Goal: Task Accomplishment & Management: Use online tool/utility

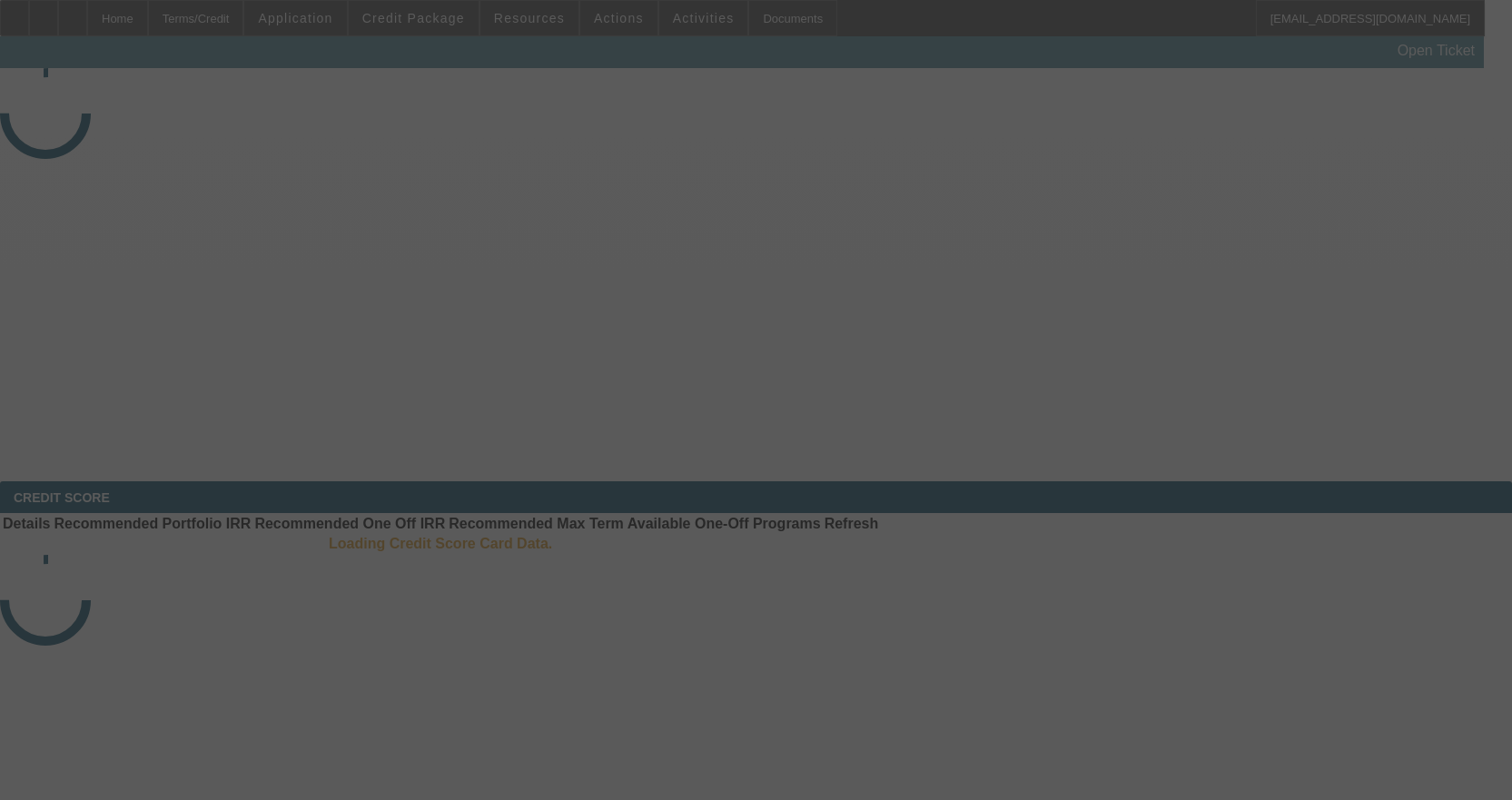
select select "3"
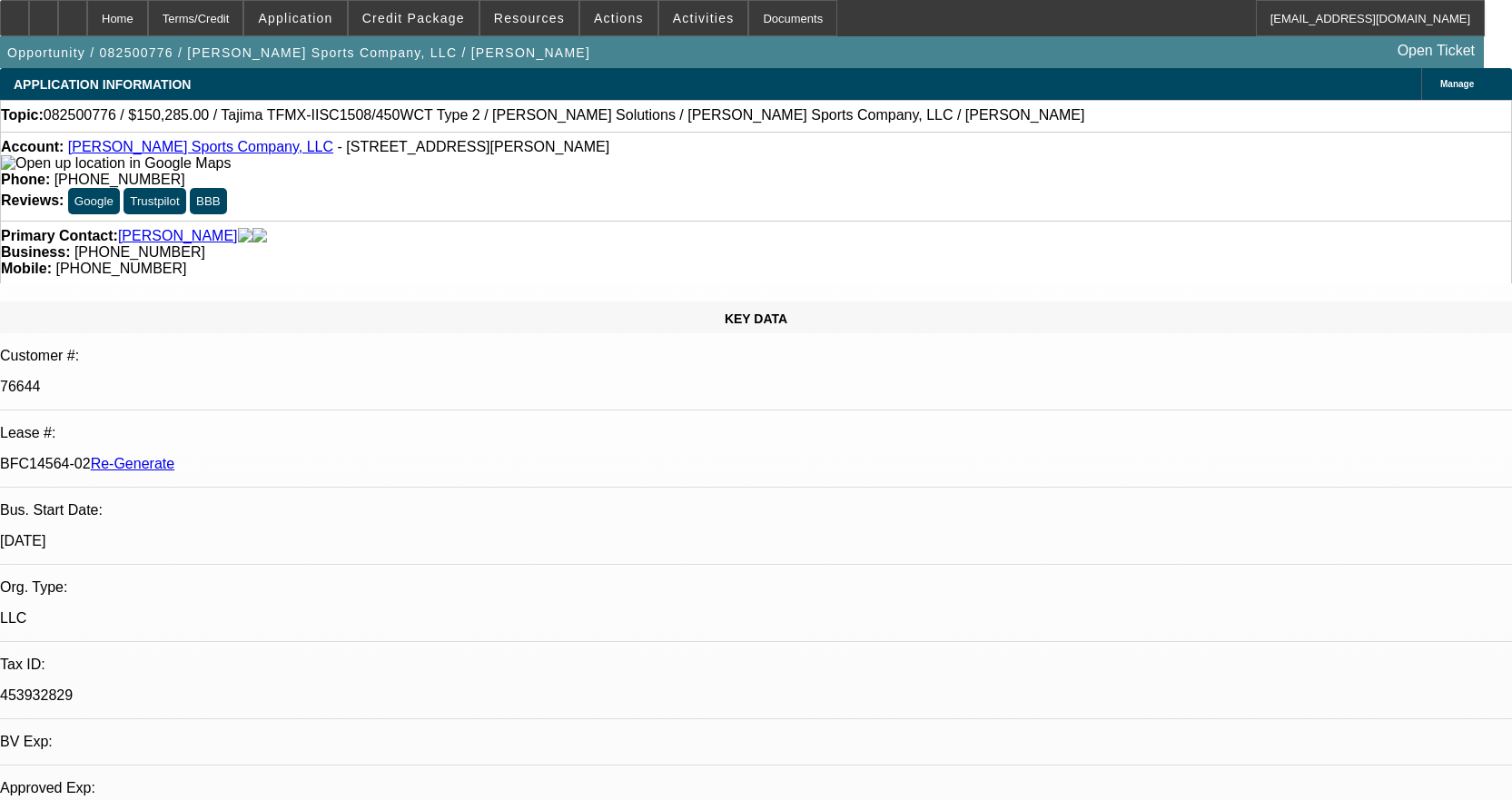
select select "0"
select select "2"
select select "0"
select select "2"
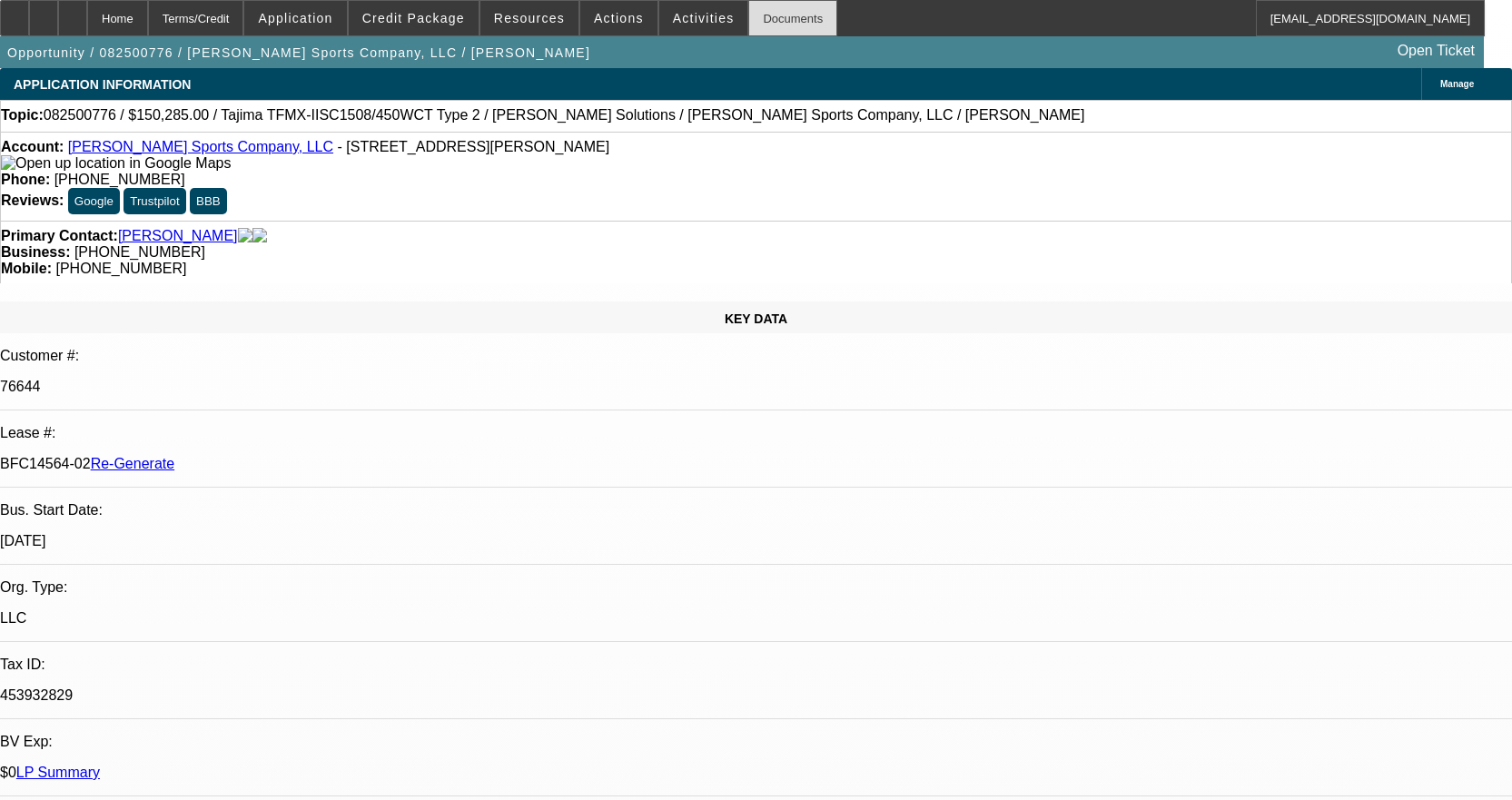
click at [785, 20] on div "Documents" at bounding box center [793, 18] width 89 height 36
click at [695, 25] on span "Activities" at bounding box center [704, 18] width 62 height 15
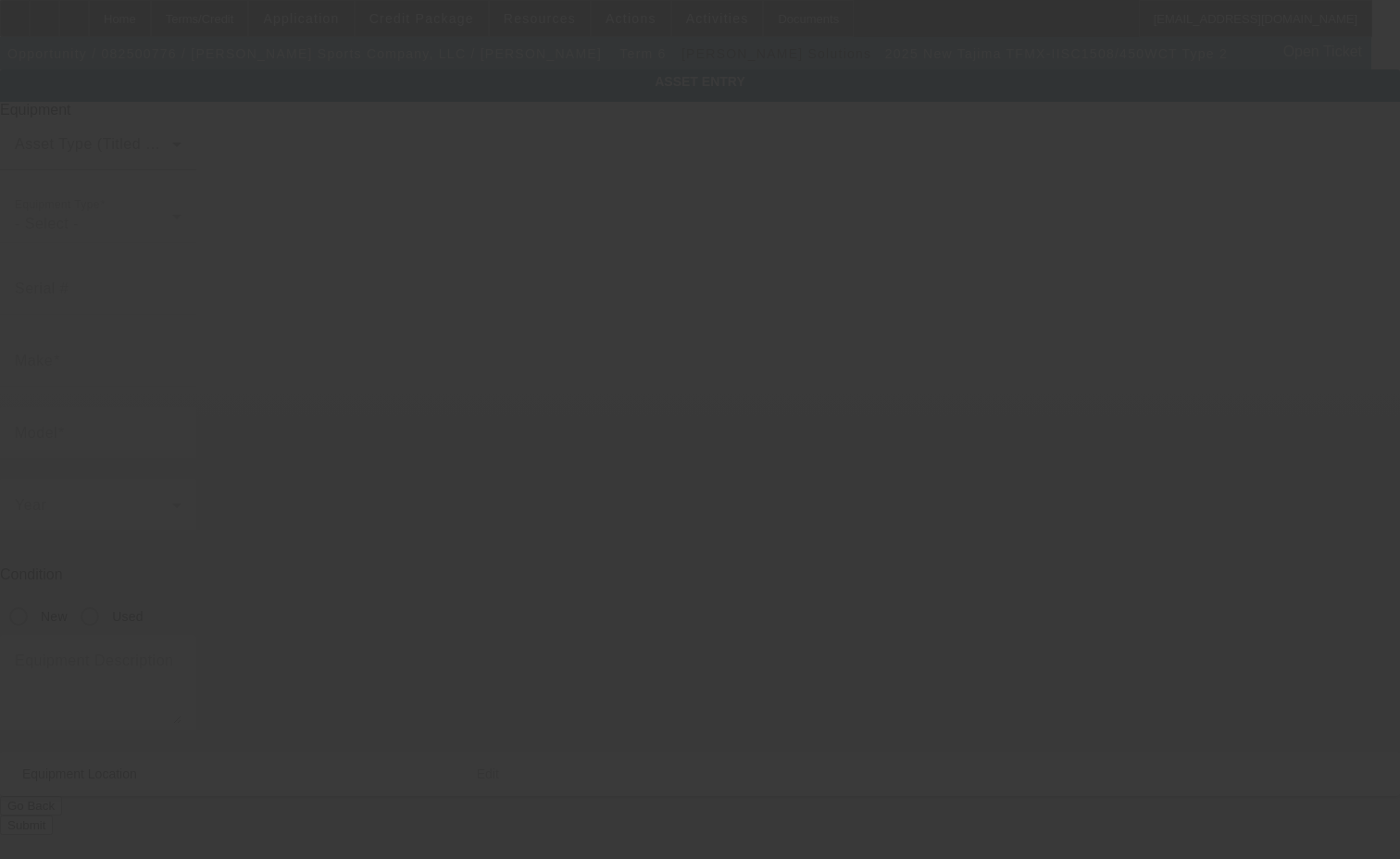
type input "Tajima"
type input "TFMX-IISC1508/450WCT Type 2"
radio input "true"
type textarea "15 Needle 8 Head Embroidery Machine includes Cap Frame Driver with Support Shaf…"
type input "[STREET_ADDRESS][PERSON_NAME]"
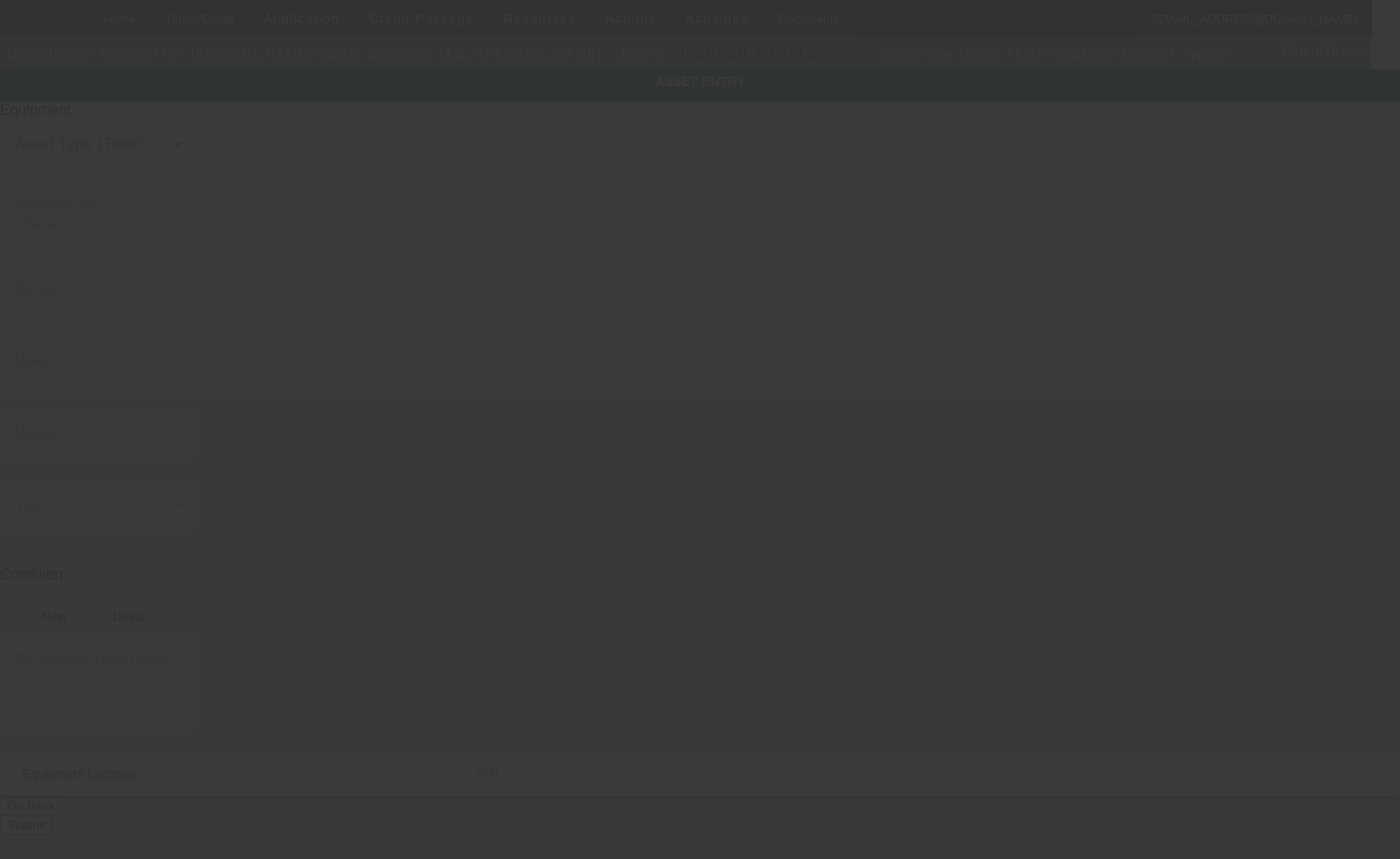
type input "[GEOGRAPHIC_DATA]"
type input "97224"
type input "[US_STATE]"
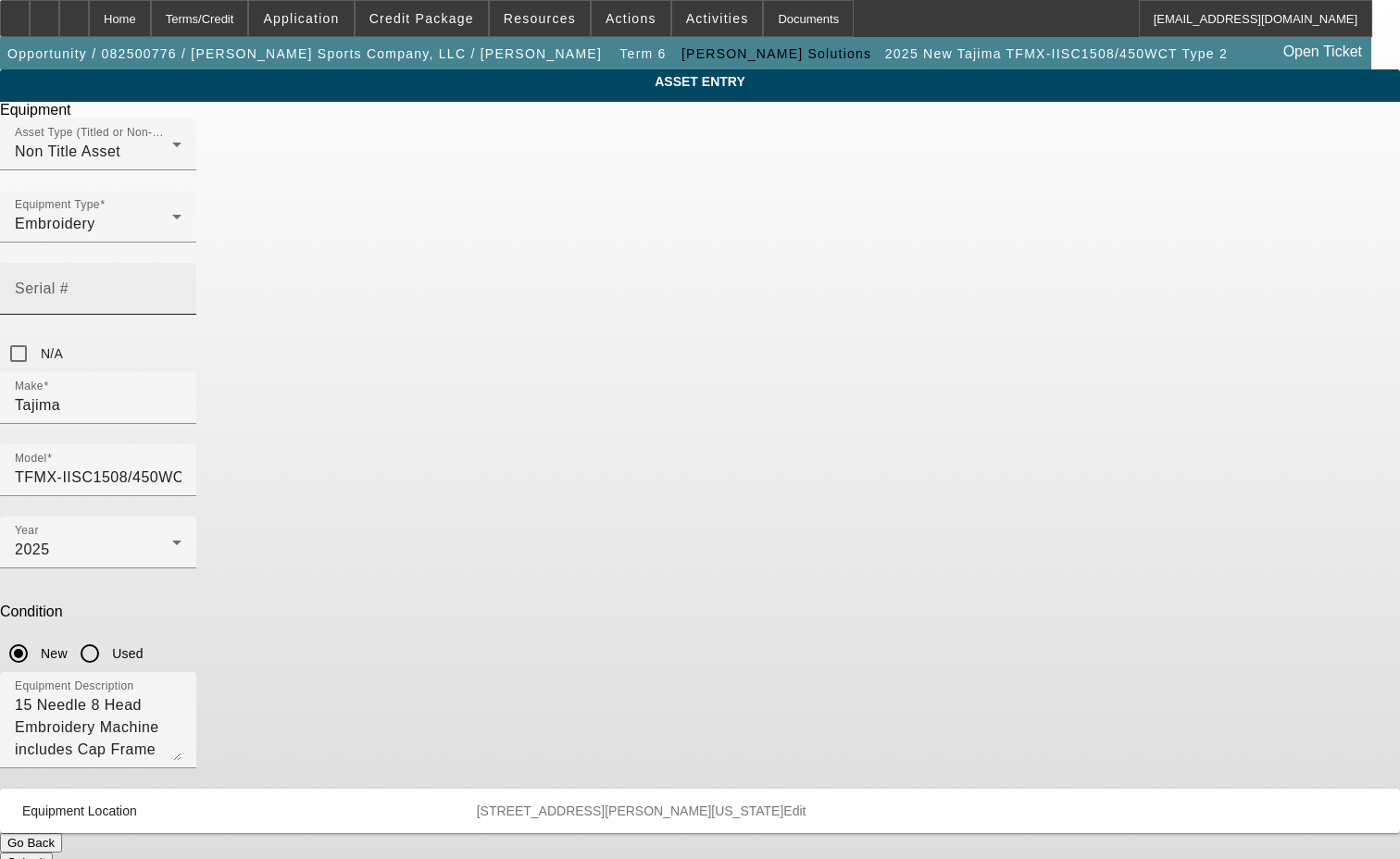
click at [182, 263] on div "Serial #" at bounding box center [98, 289] width 167 height 52
type input "MJX11529"
click at [53, 852] on button "Submit" at bounding box center [26, 862] width 53 height 20
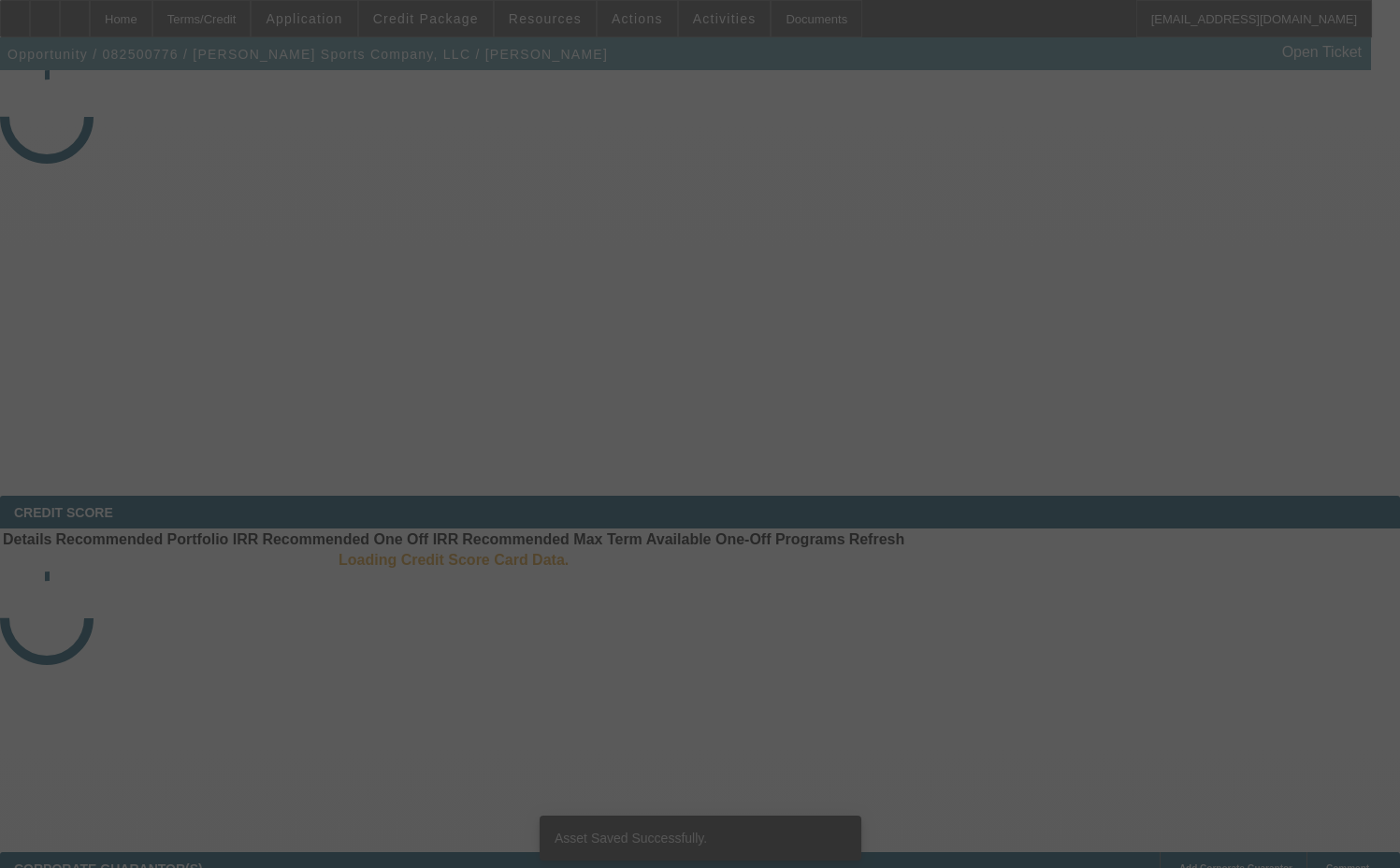
select select "3"
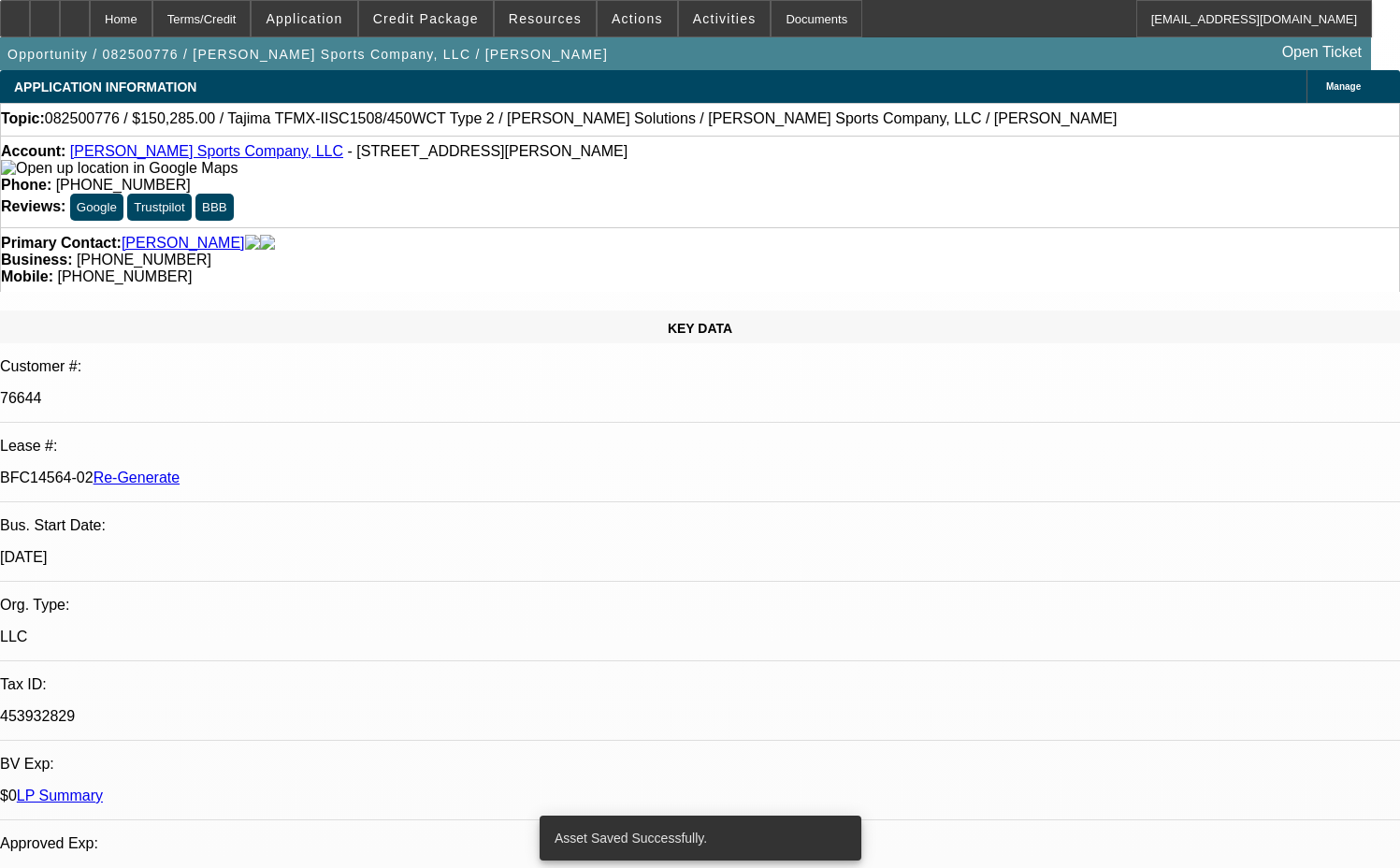
select select "0"
select select "2"
select select "0"
select select "2"
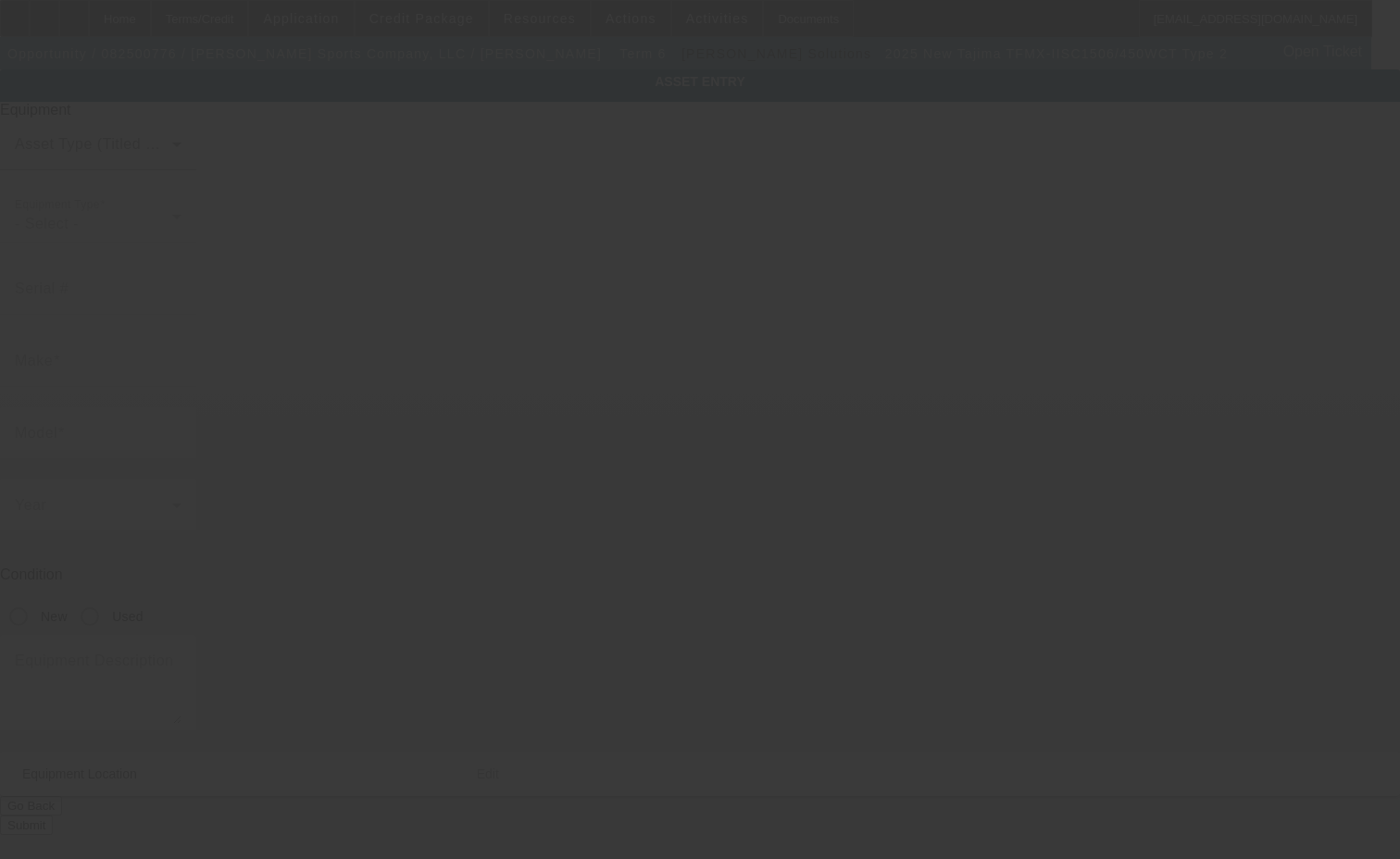
type input "Tajima"
type input "TFMX-IISC1506/450WCT Type 2"
radio input "true"
type textarea "15 Needle 6 Head Embroidery Machine includes Cap Frame Driver with Support Shaf…"
type input "[STREET_ADDRESS][PERSON_NAME]"
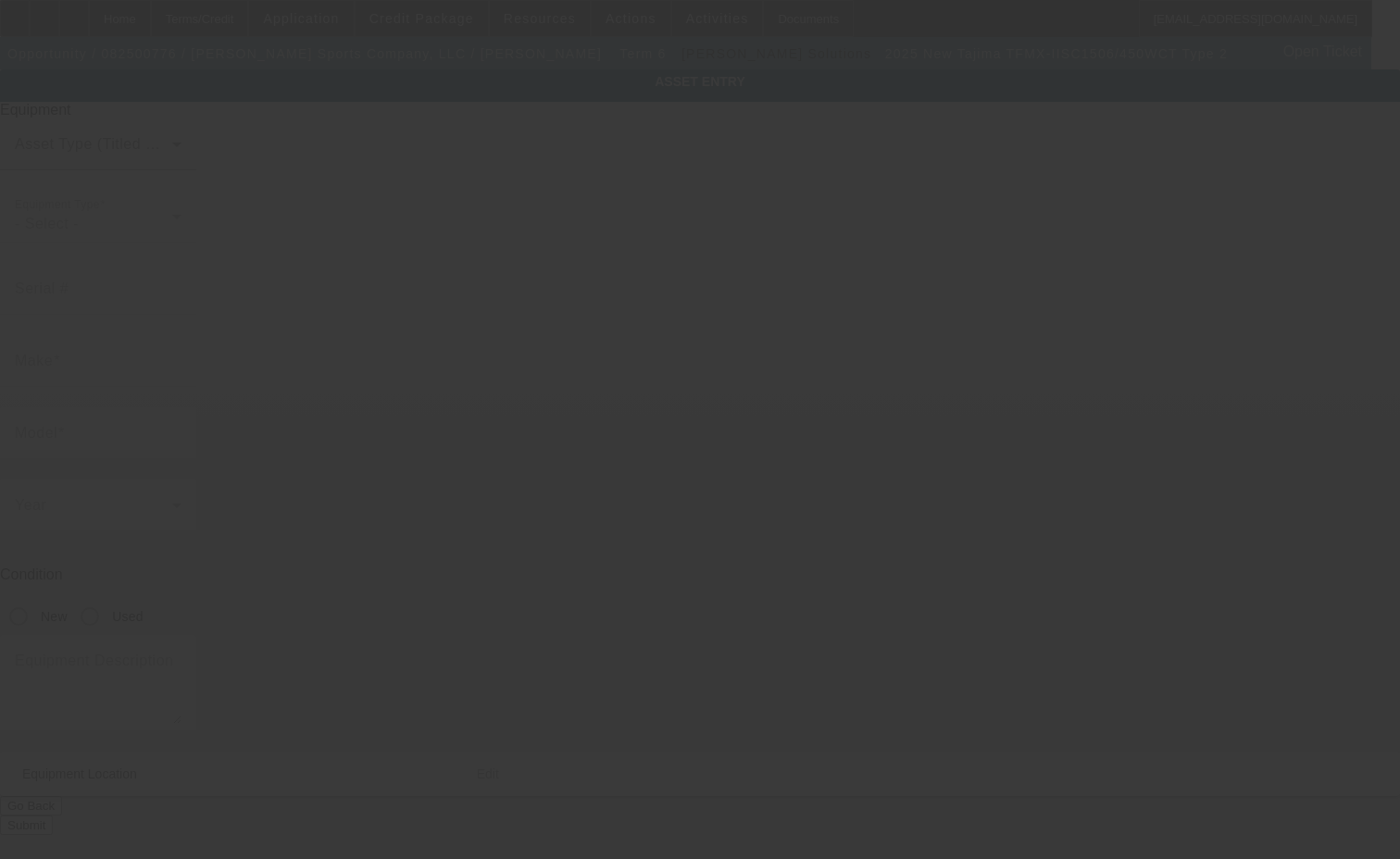
type input "[GEOGRAPHIC_DATA]"
type input "97224"
type input "[US_STATE]"
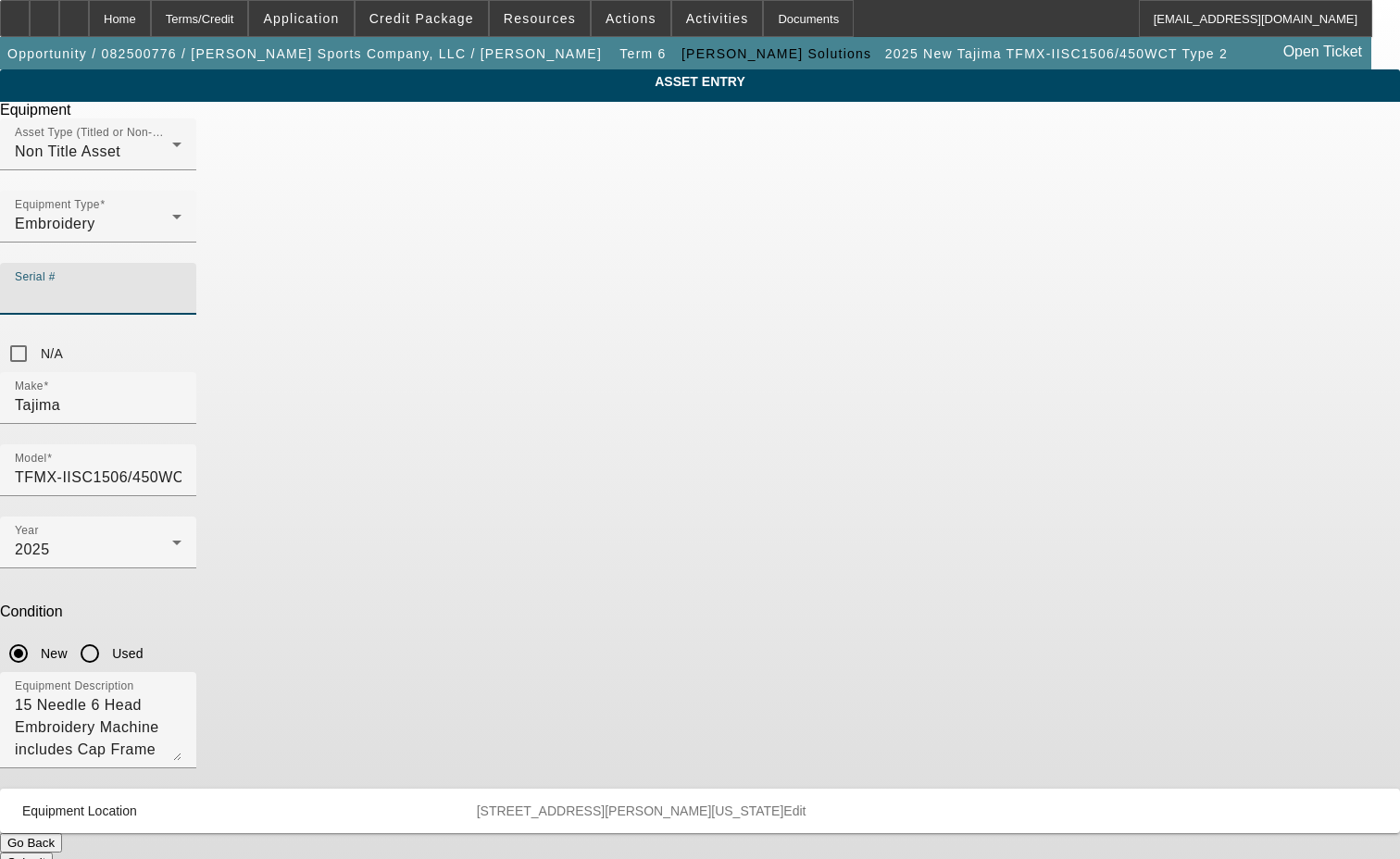
click at [182, 285] on input "Serial #" at bounding box center [98, 296] width 167 height 22
type input "MJX11613"
click at [53, 852] on button "Submit" at bounding box center [26, 862] width 53 height 20
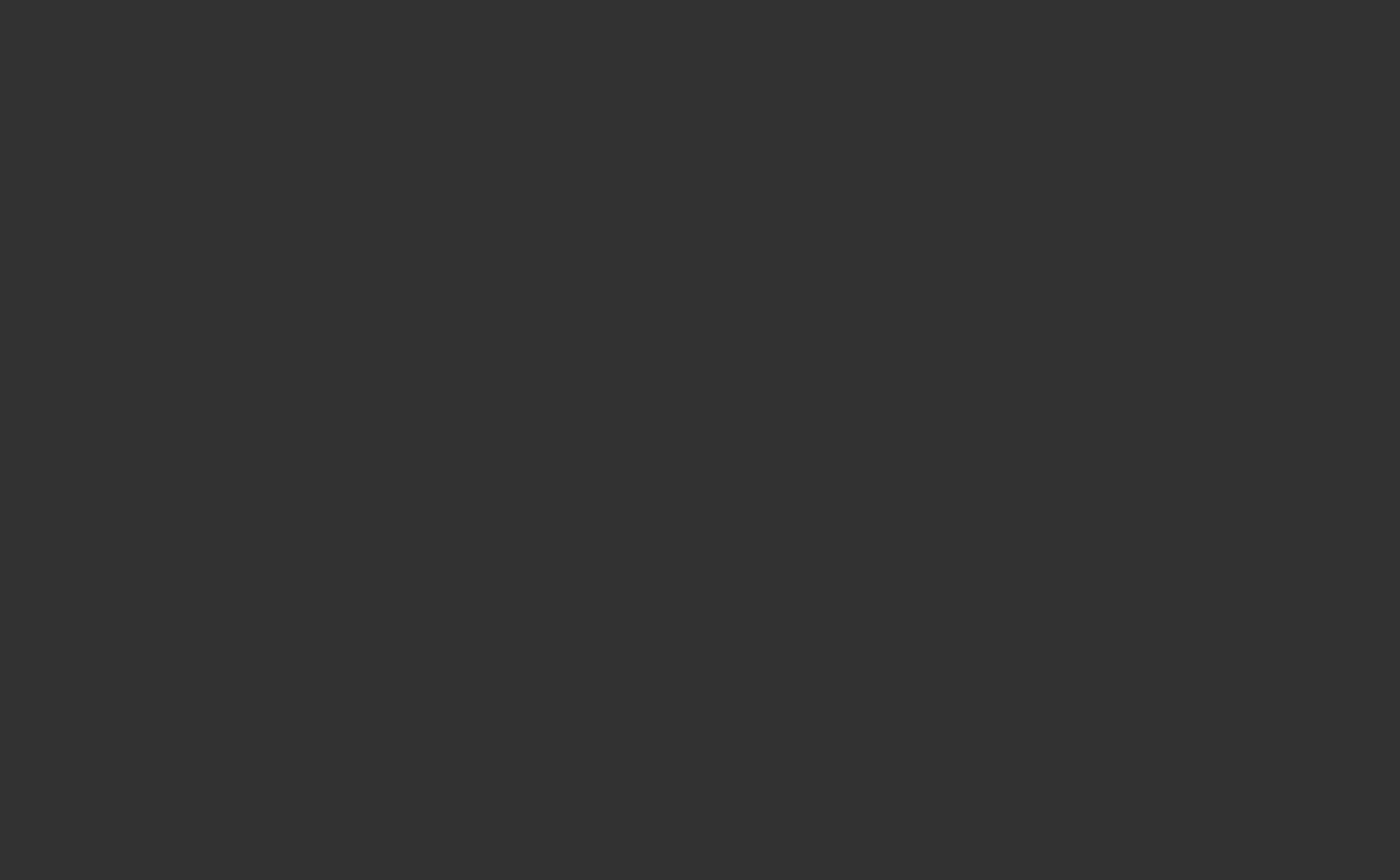
select select "3"
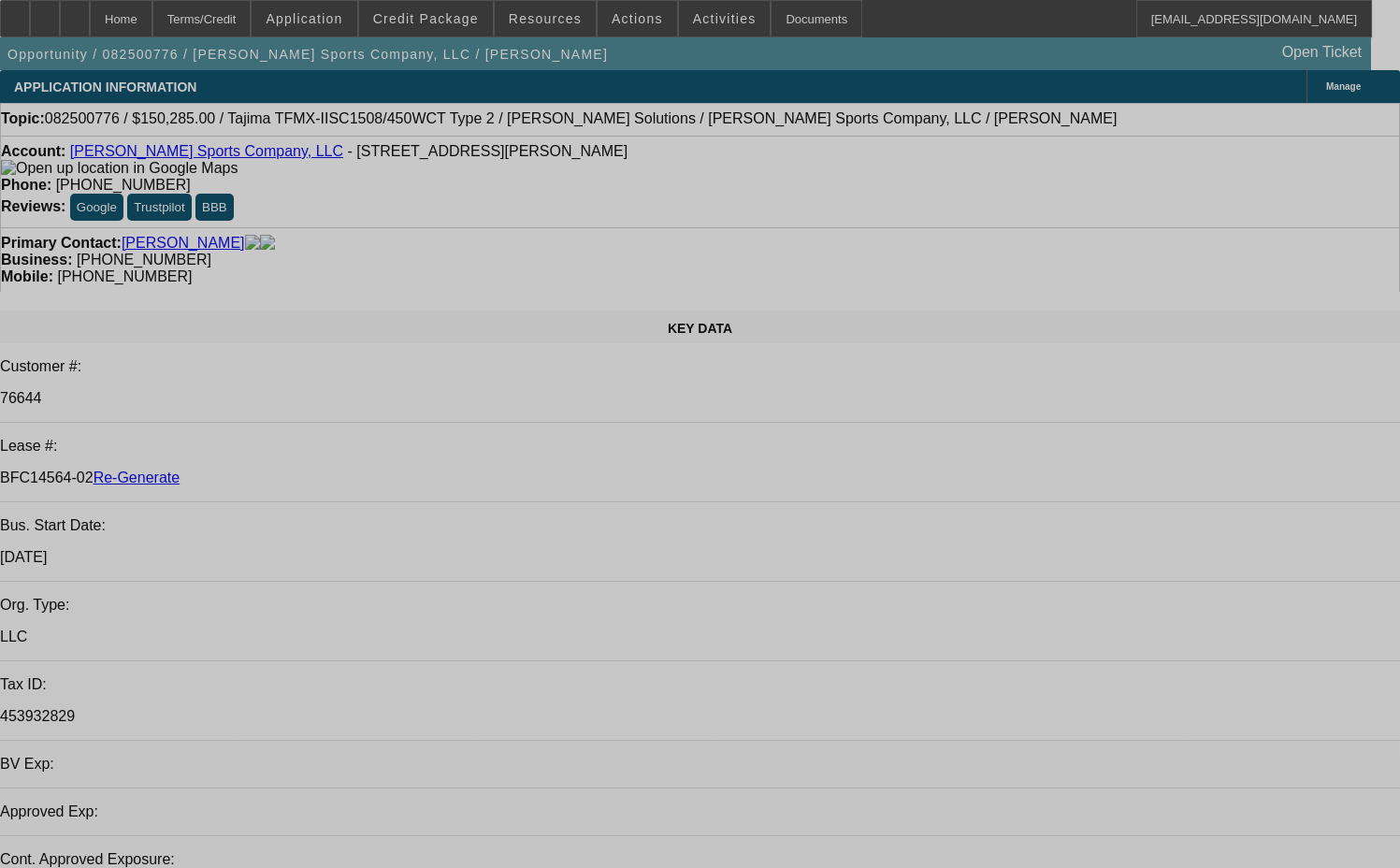
select select "0"
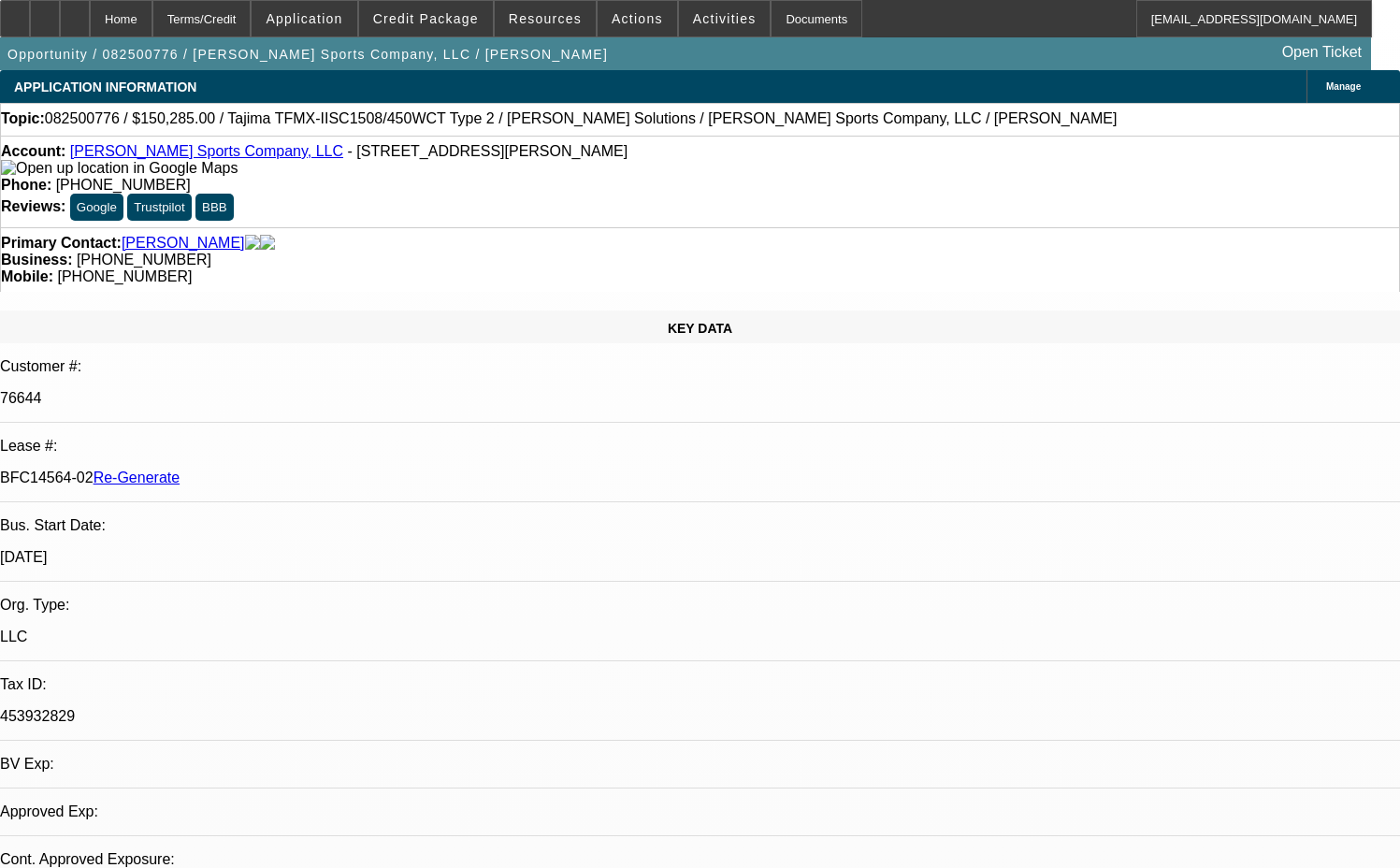
select select "2"
select select "0"
select select "2"
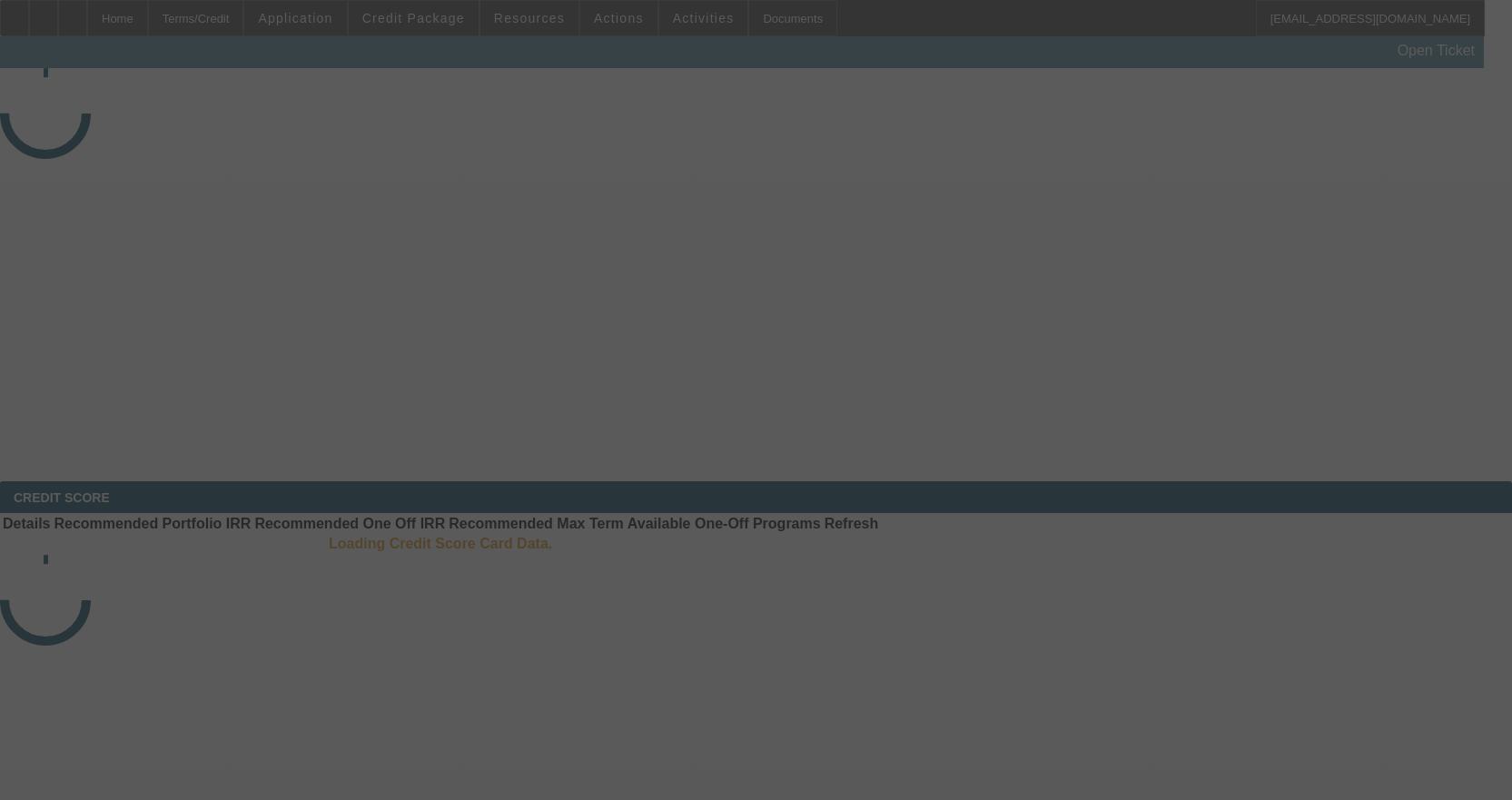
select select "3"
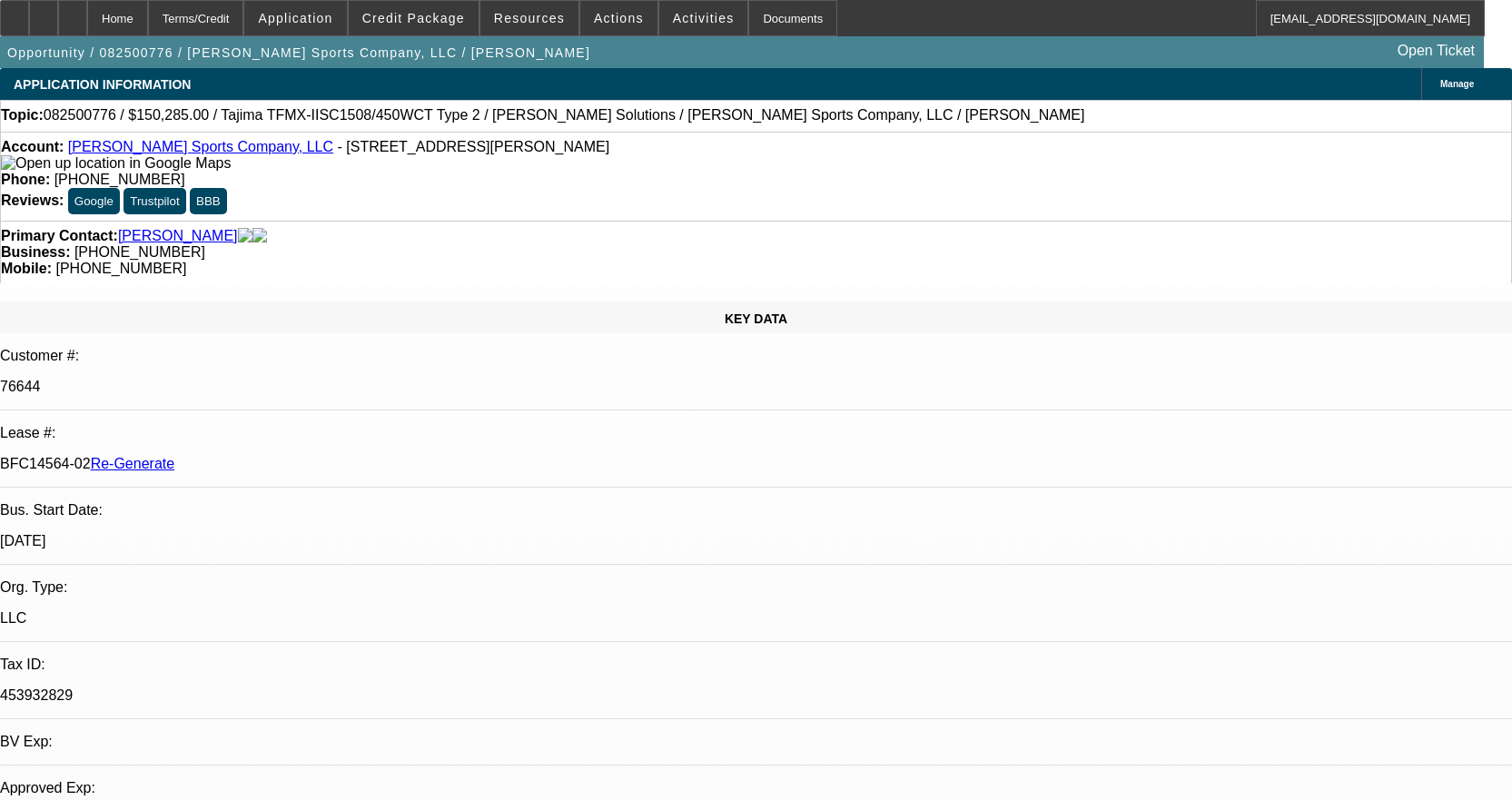
select select "0"
select select "2"
select select "0"
select select "2"
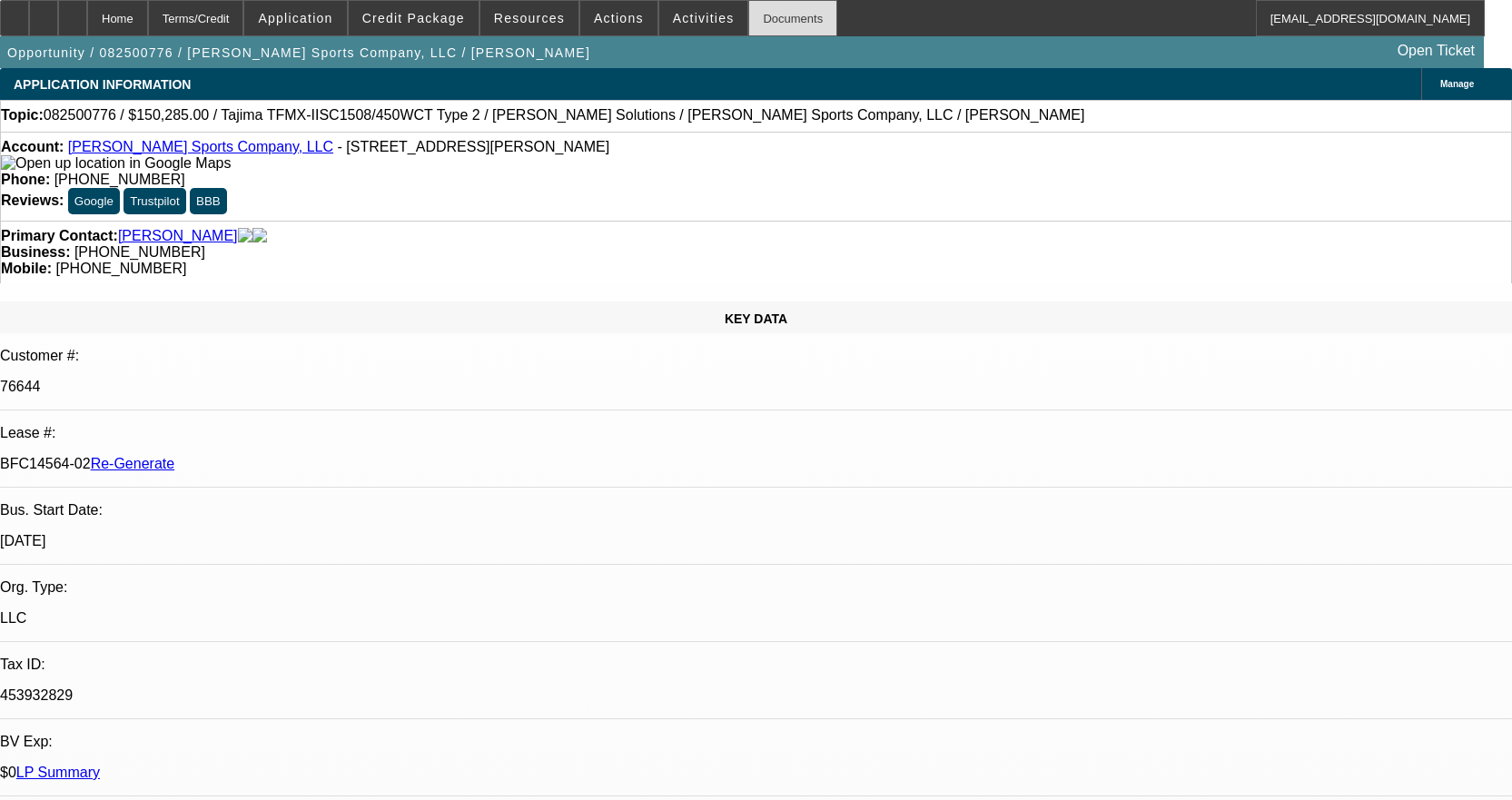
click at [748, 25] on div "Documents" at bounding box center [793, 18] width 89 height 36
click at [770, 23] on div "Documents" at bounding box center [793, 18] width 89 height 36
click at [748, 17] on div "Documents" at bounding box center [793, 18] width 89 height 36
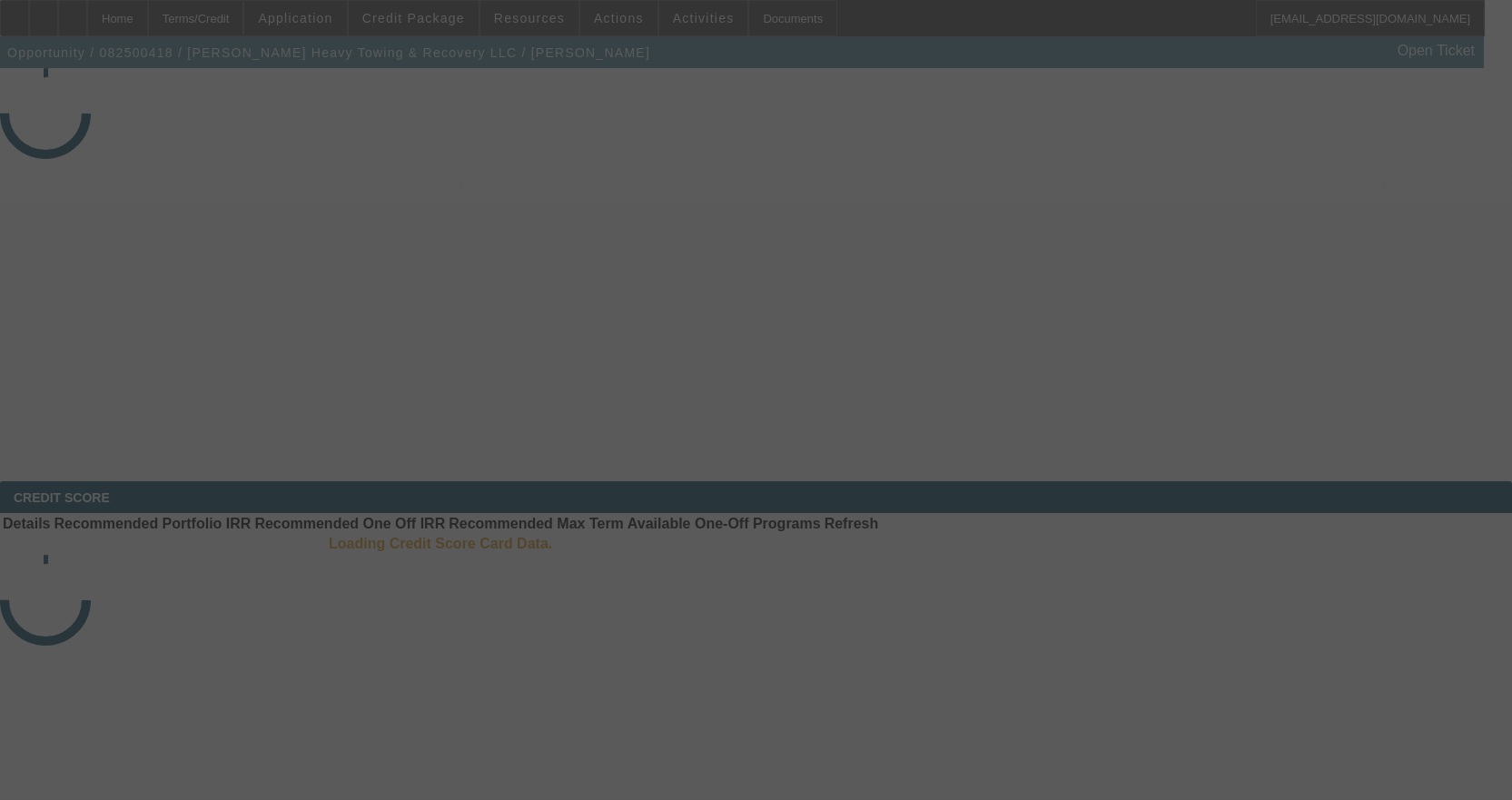
select select "4"
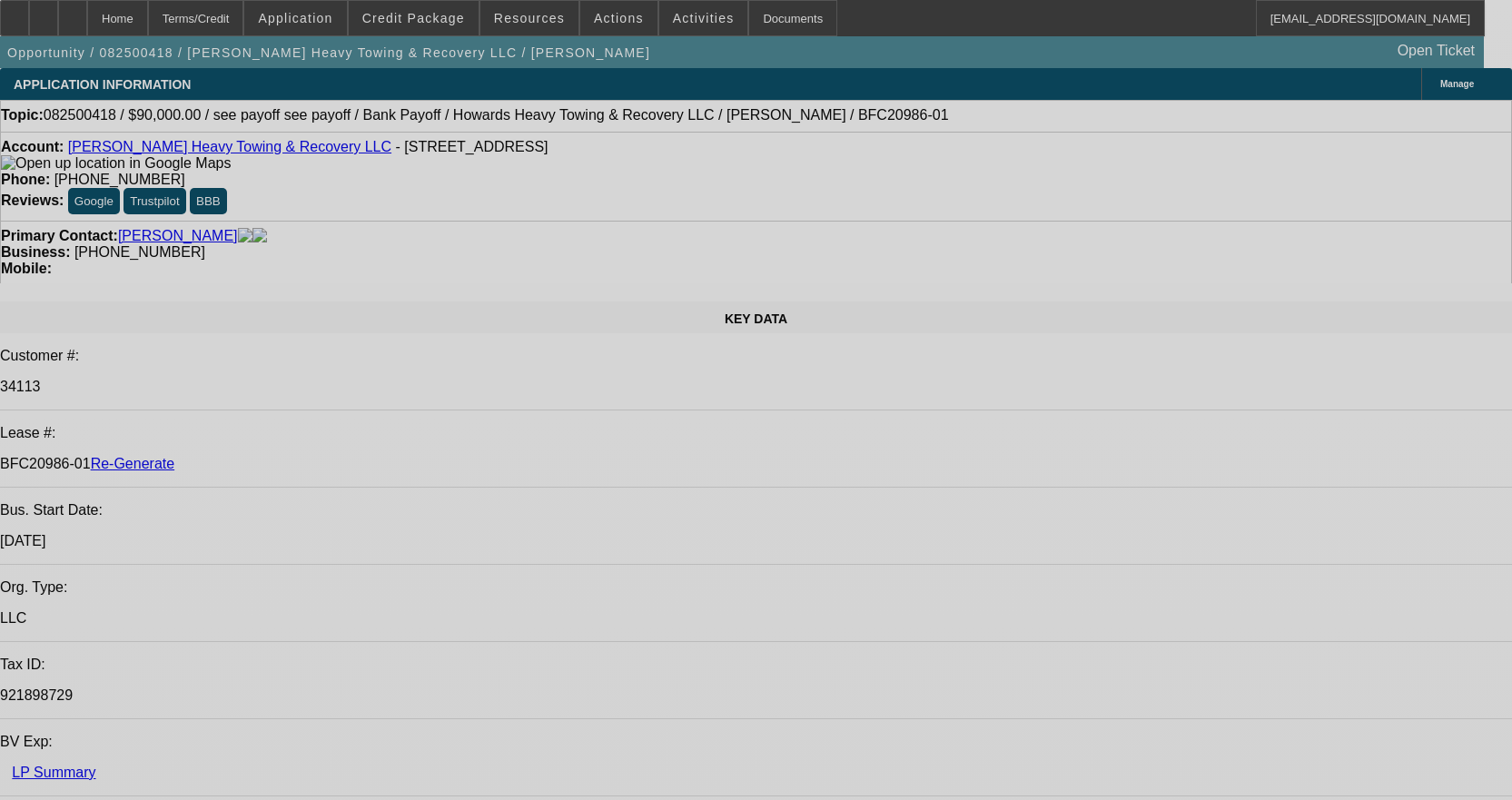
select select "0"
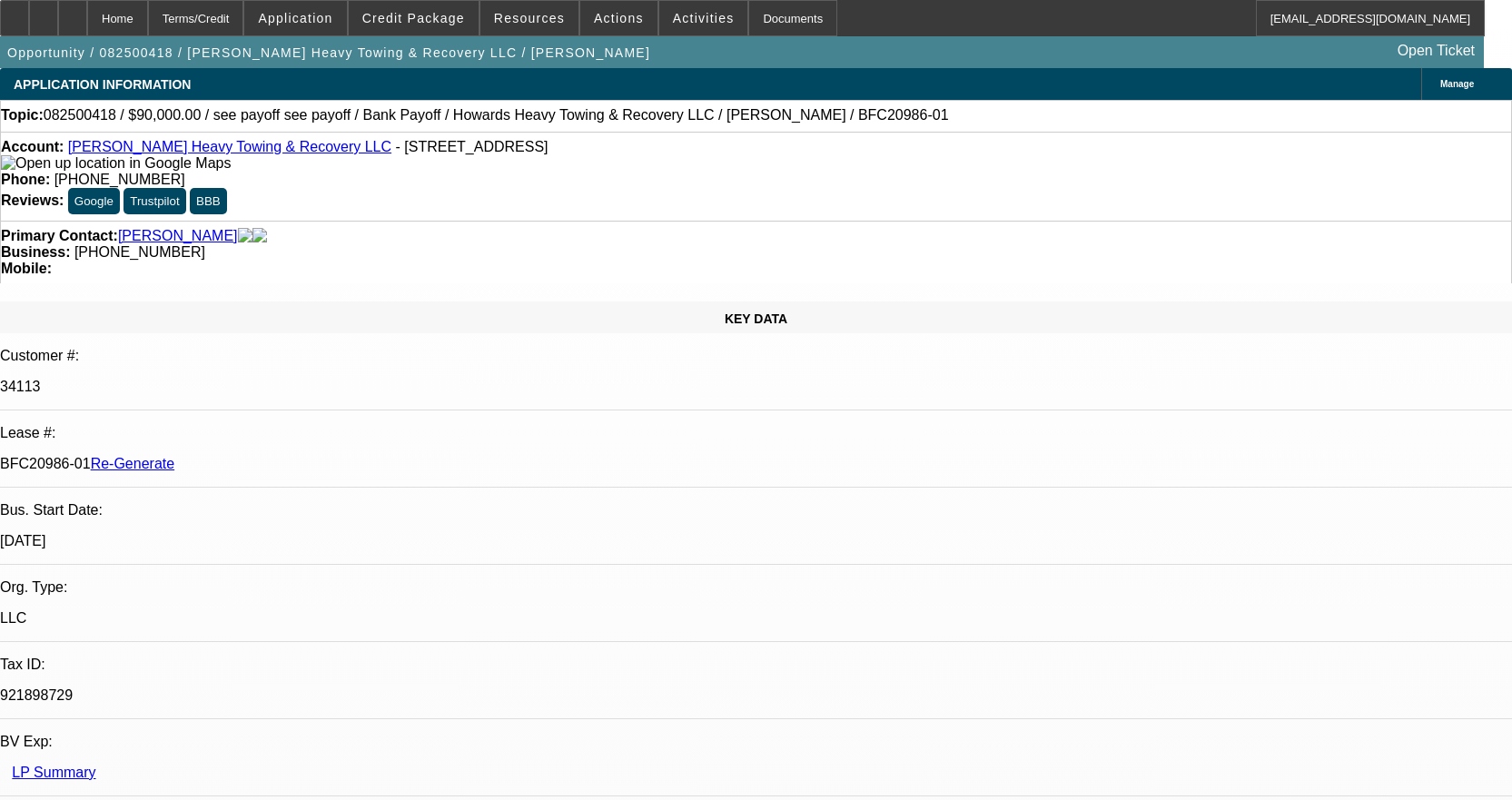
select select "0"
select select "2"
select select "0.1"
select select "4"
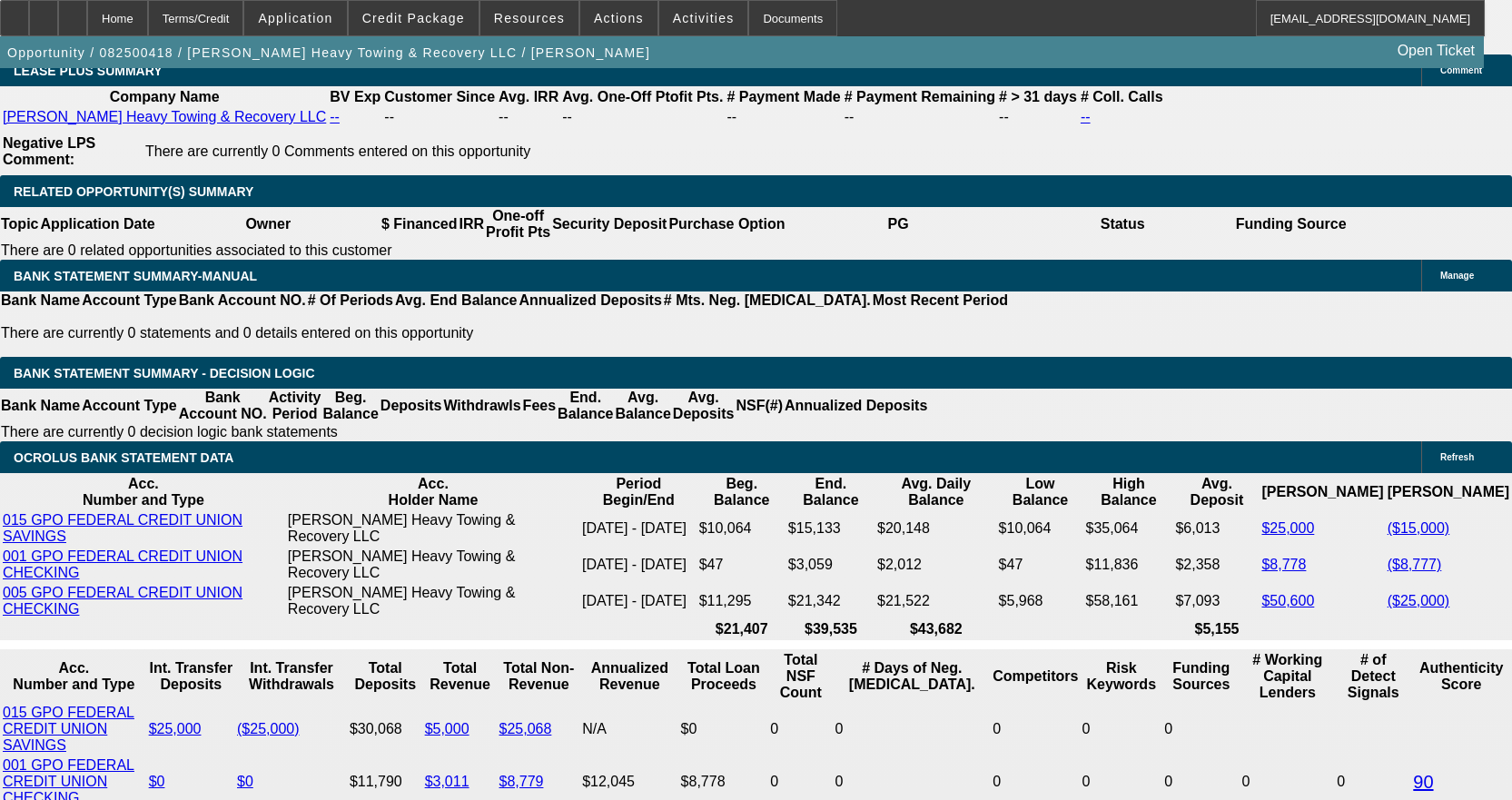
scroll to position [3176, 0]
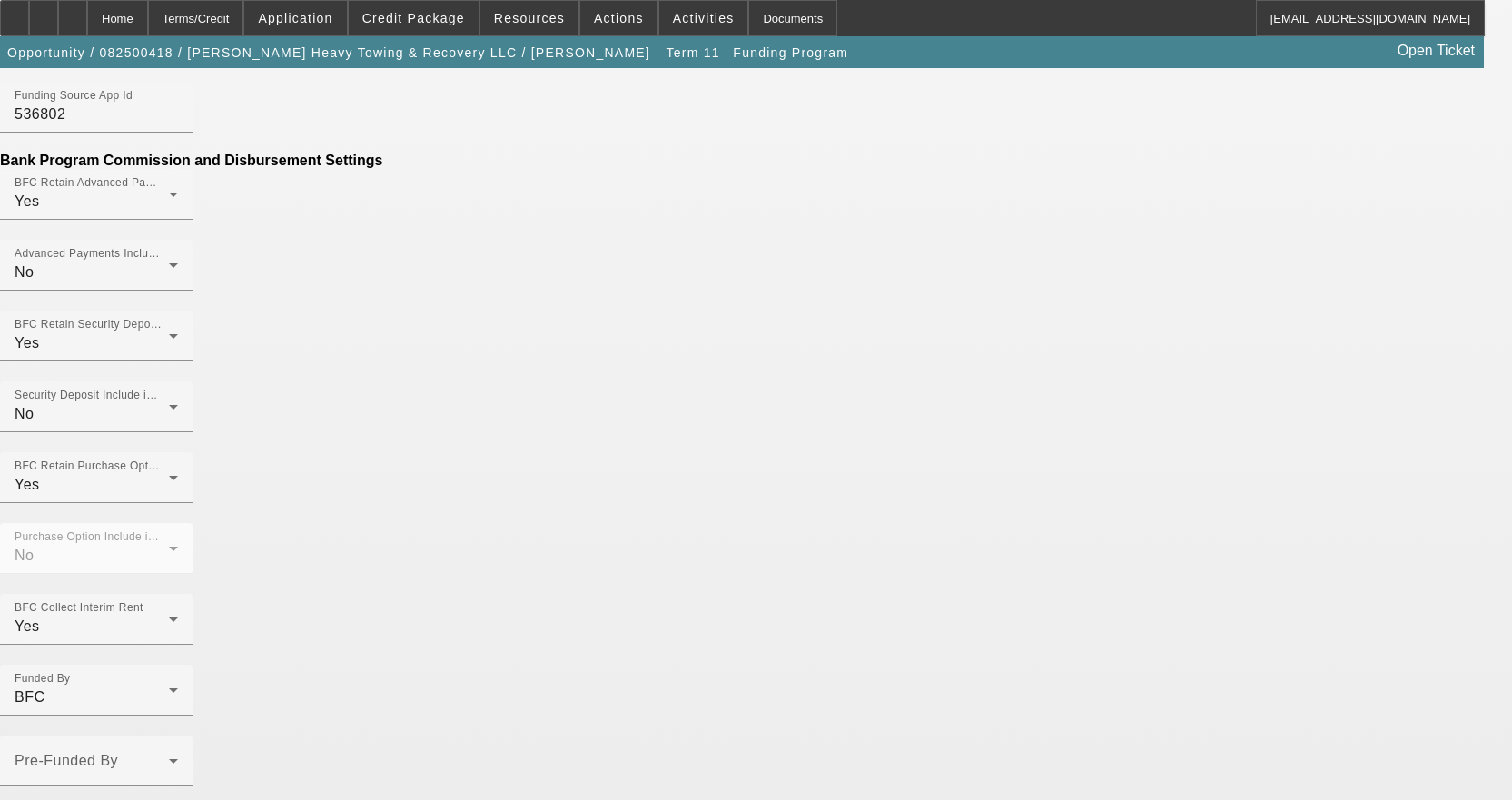
scroll to position [1089, 0]
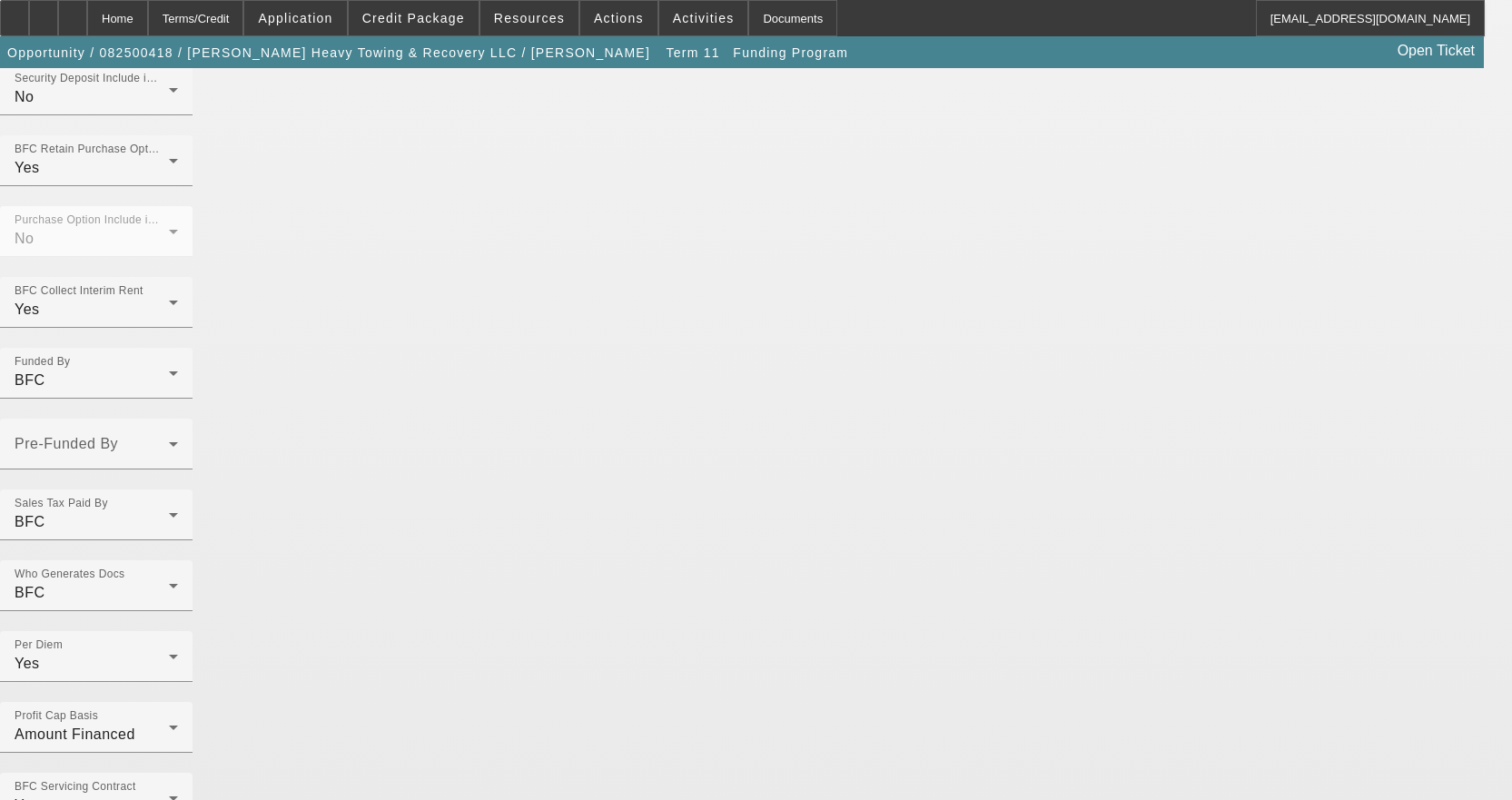
scroll to position [1402, 0]
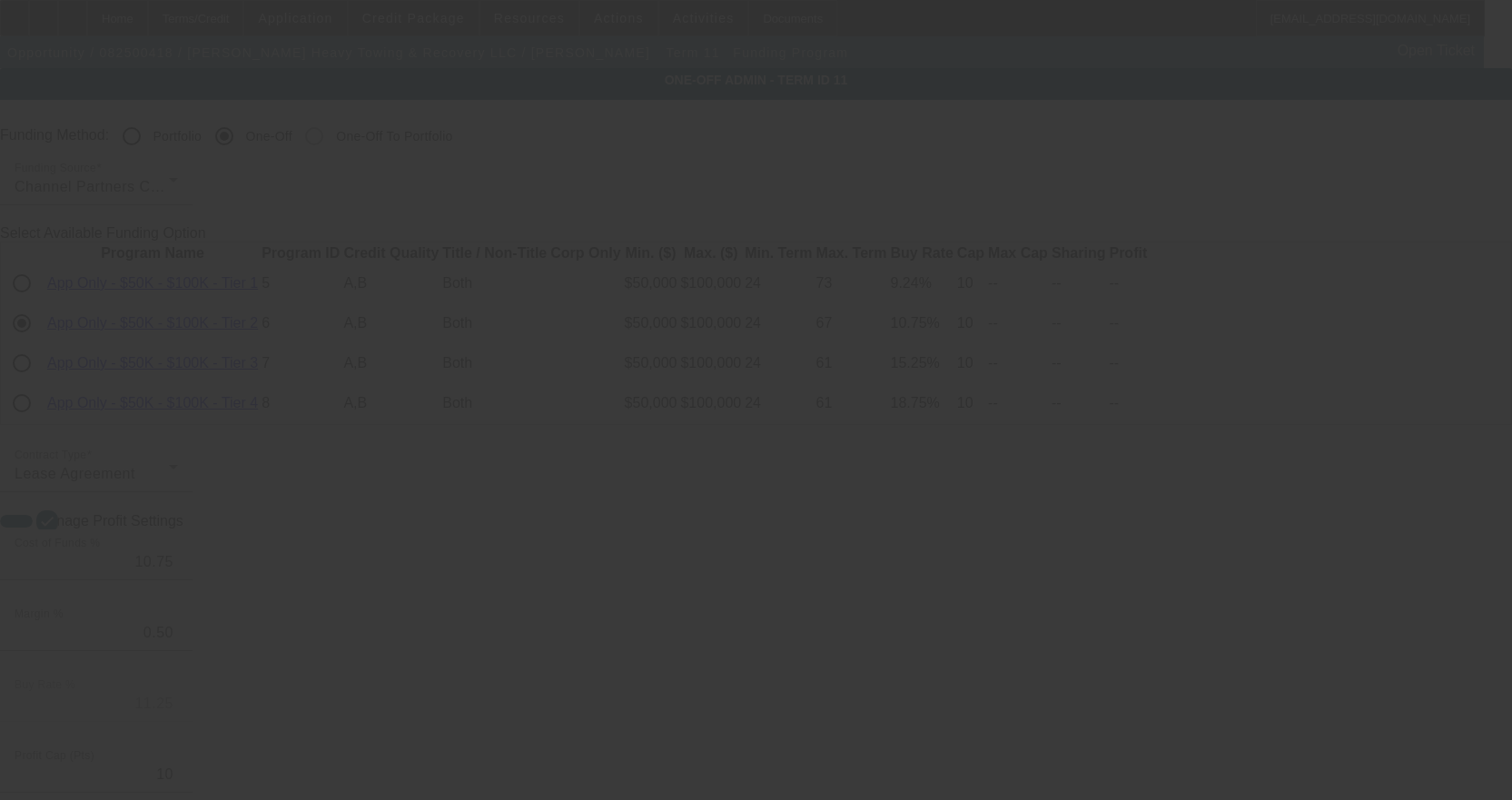
radio input "true"
select select "4"
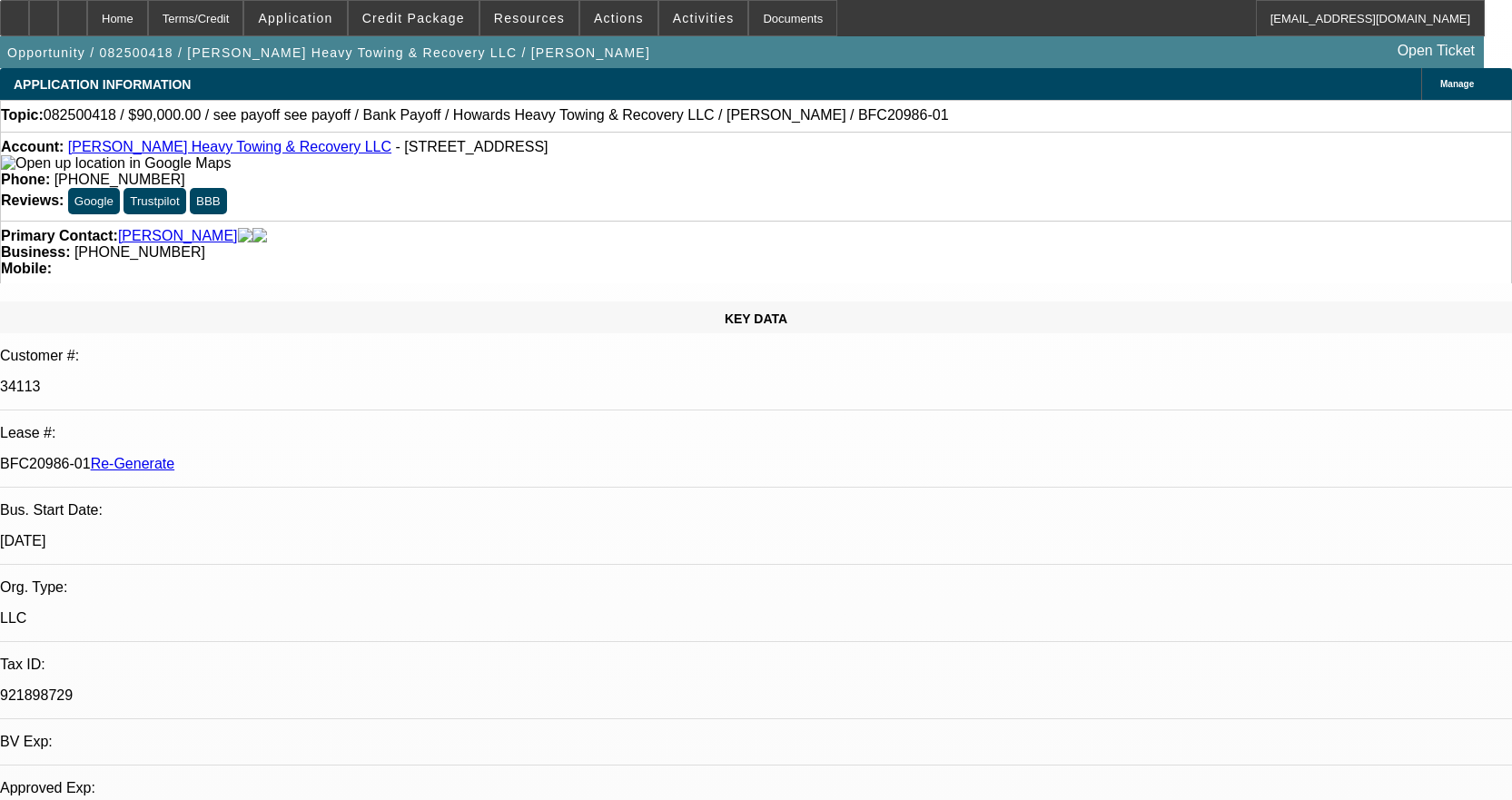
select select "0"
select select "2"
select select "0.1"
select select "4"
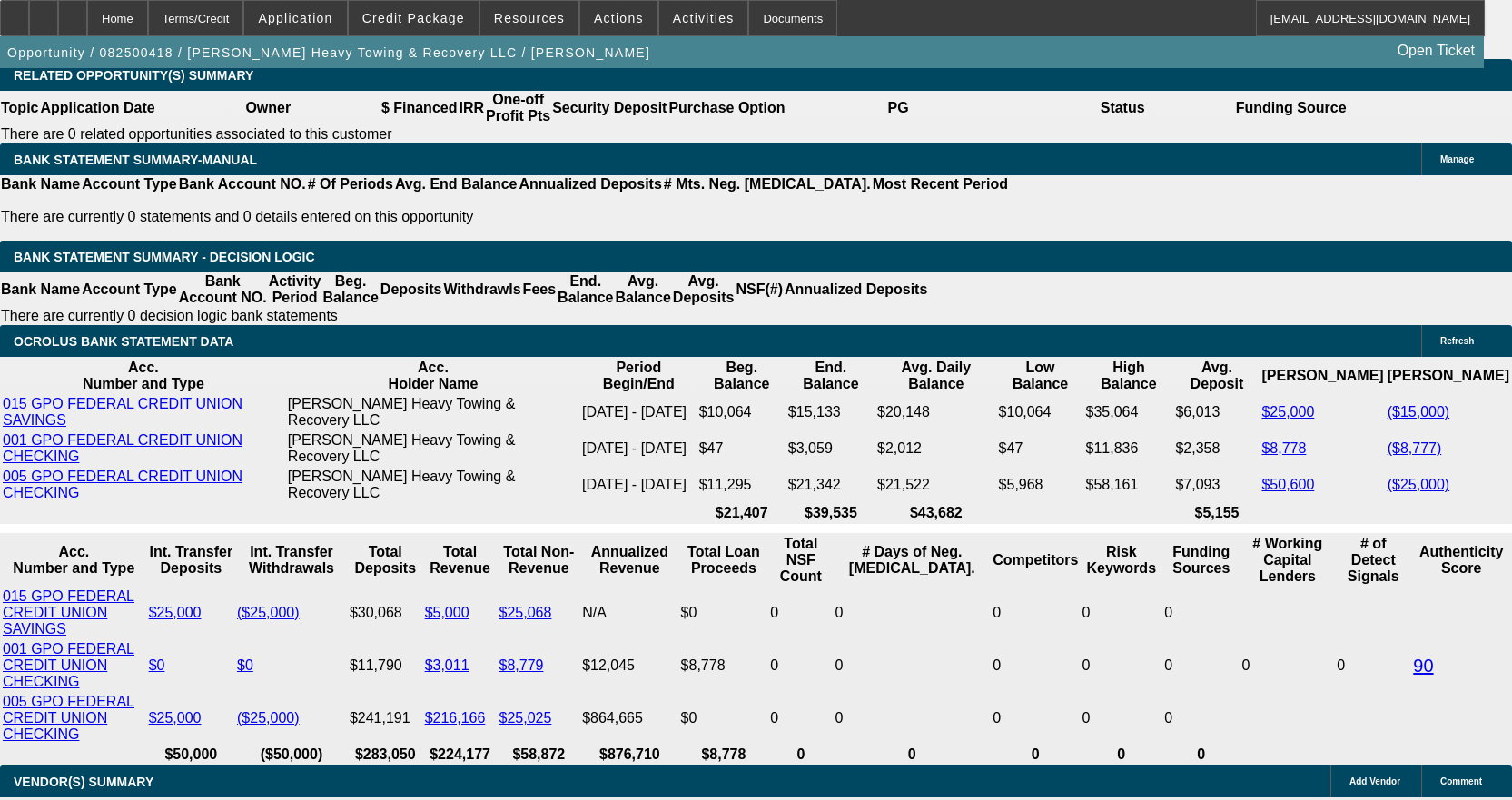
scroll to position [3268, 0]
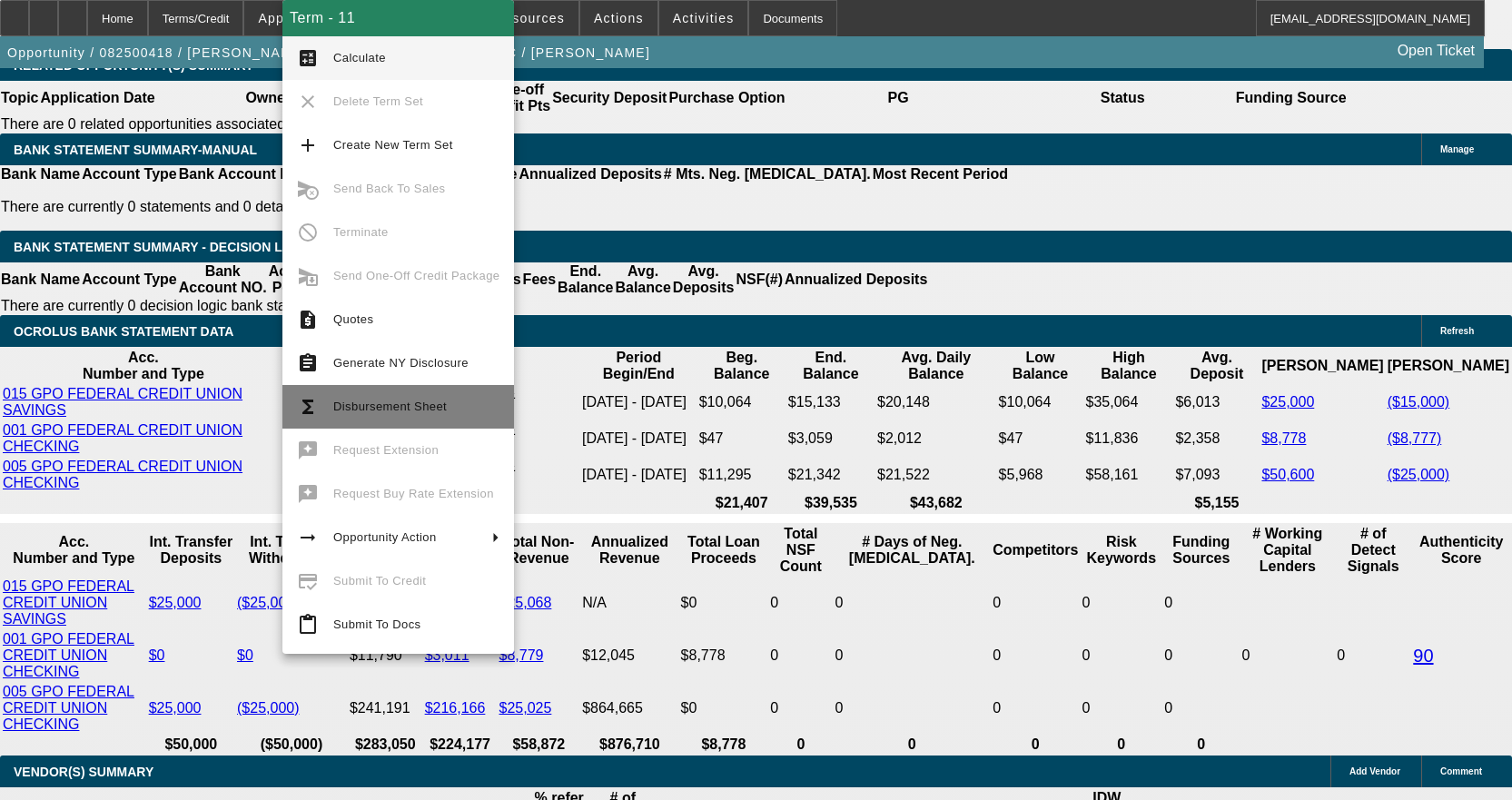
click at [374, 391] on button "functions Disbursement Sheet" at bounding box center [398, 407] width 232 height 44
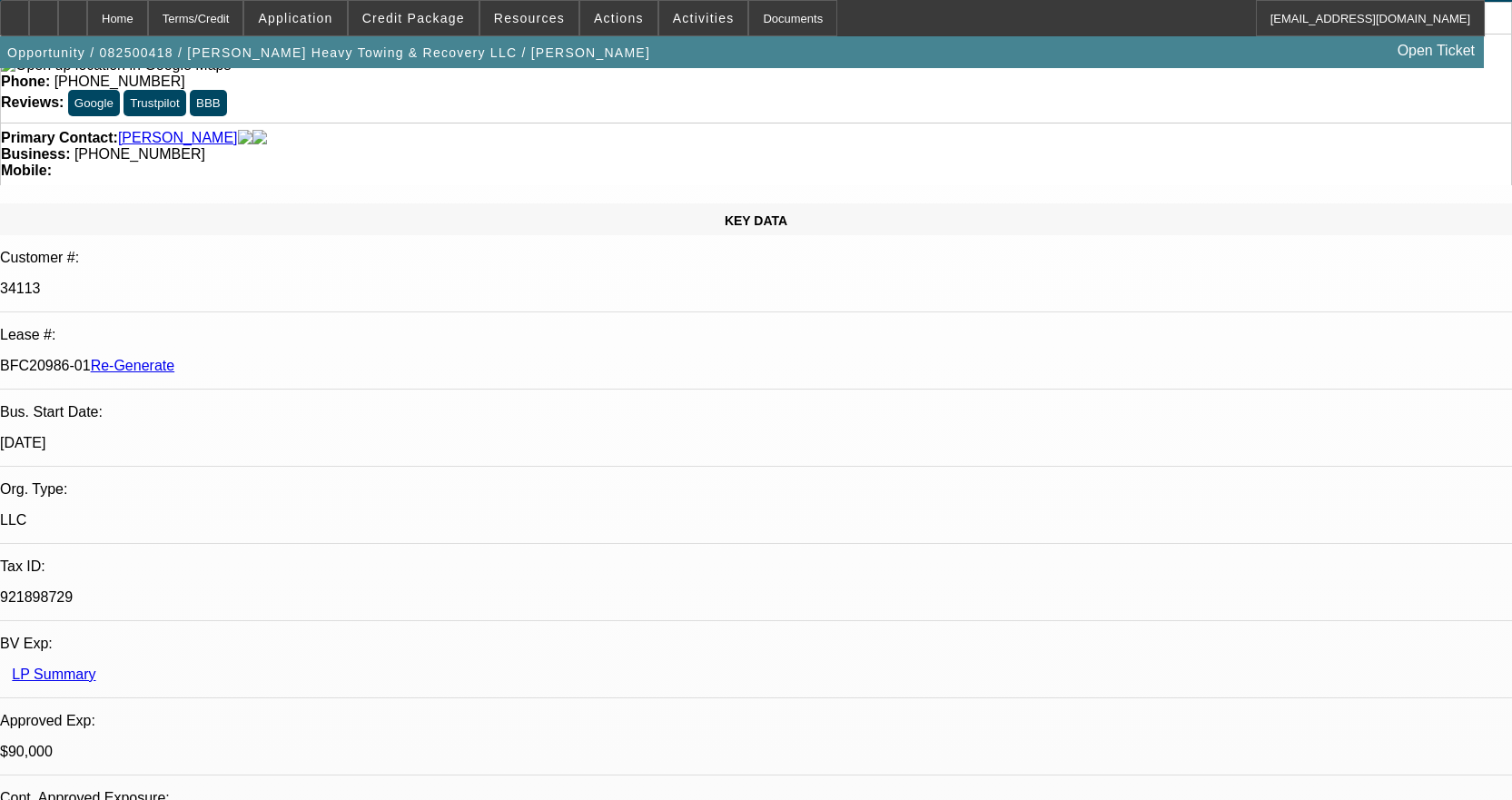
scroll to position [0, 0]
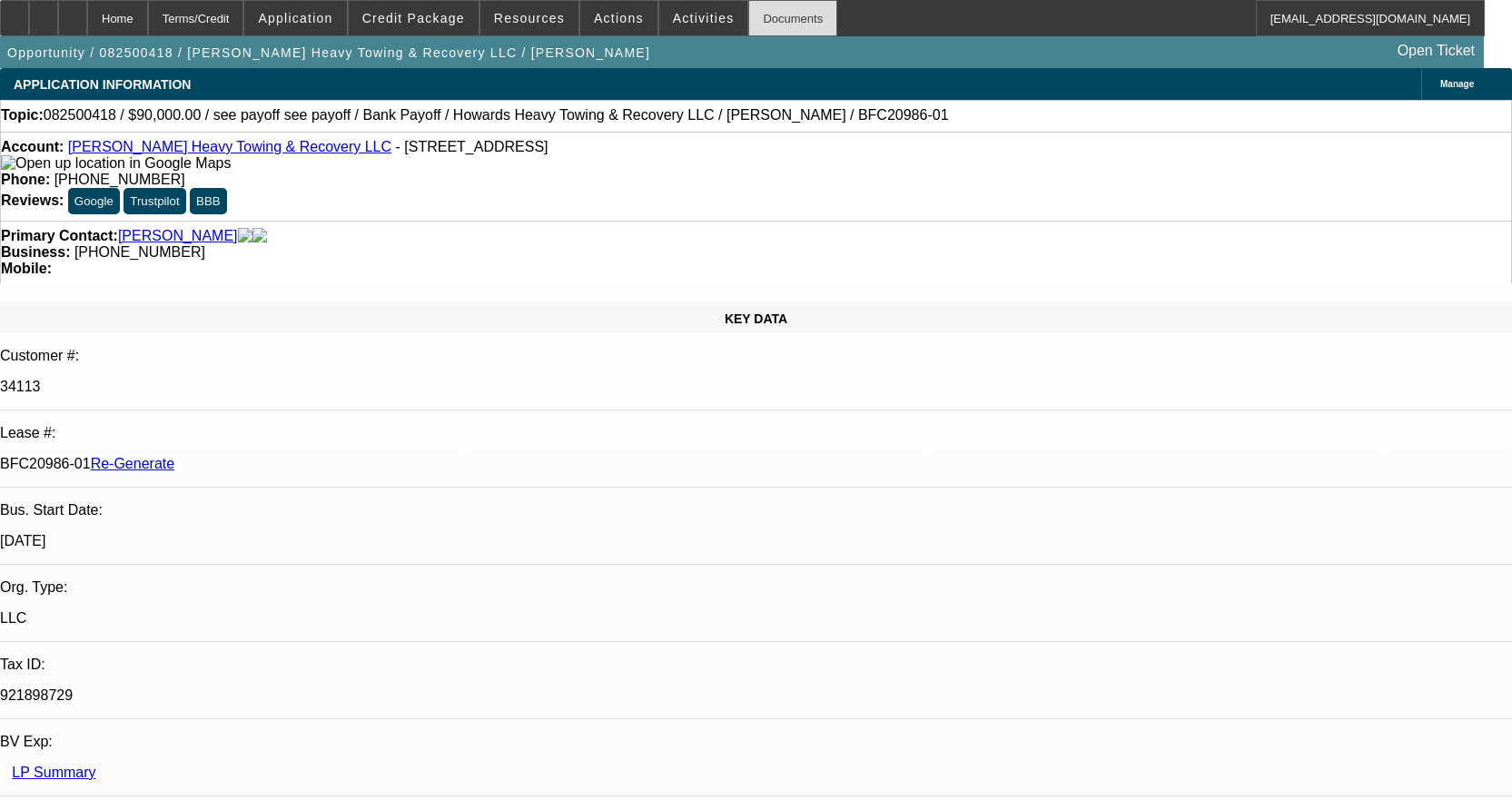
click at [780, 17] on div "Documents" at bounding box center [793, 18] width 89 height 36
